Goal: Find specific page/section: Find specific page/section

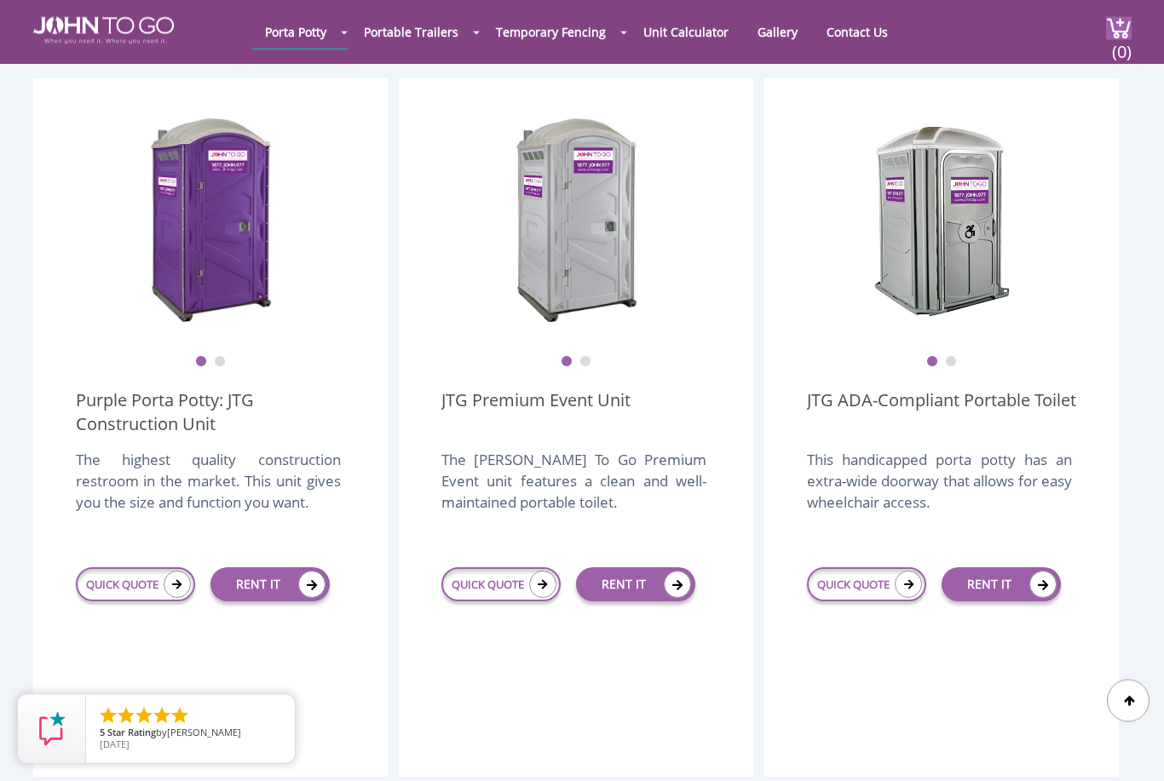
scroll to position [716, 0]
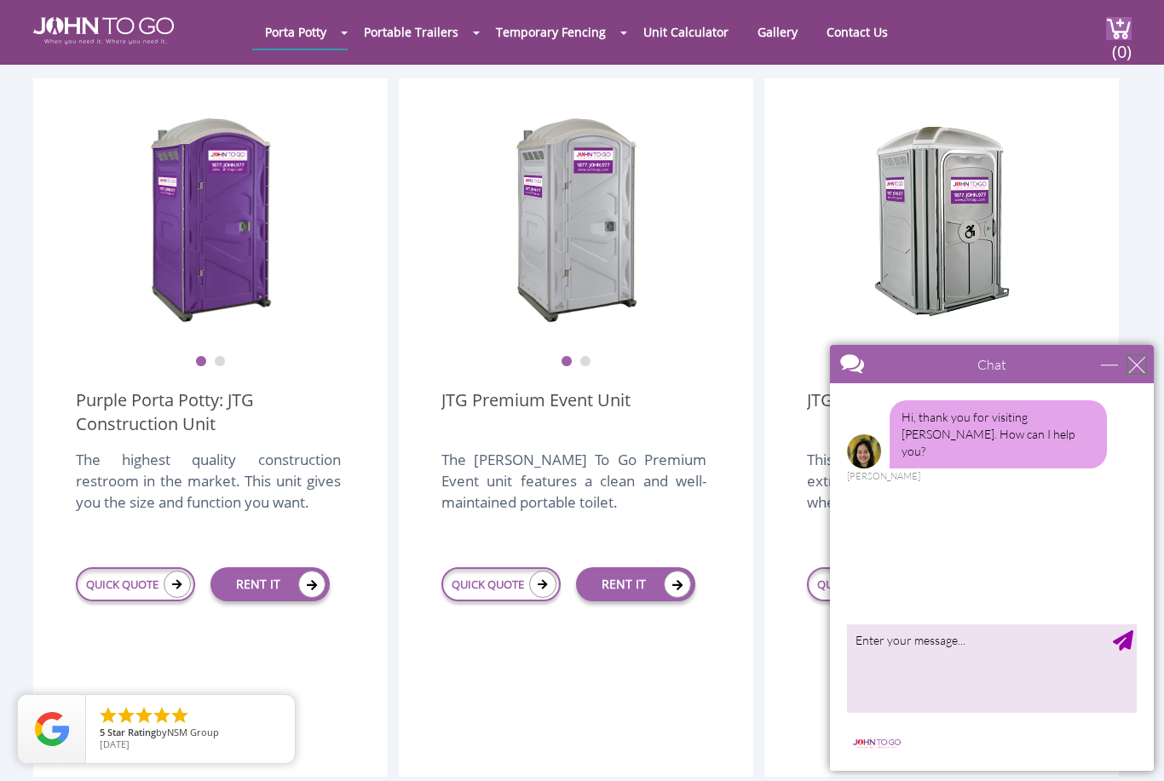
click at [1143, 357] on div "close" at bounding box center [1136, 364] width 17 height 17
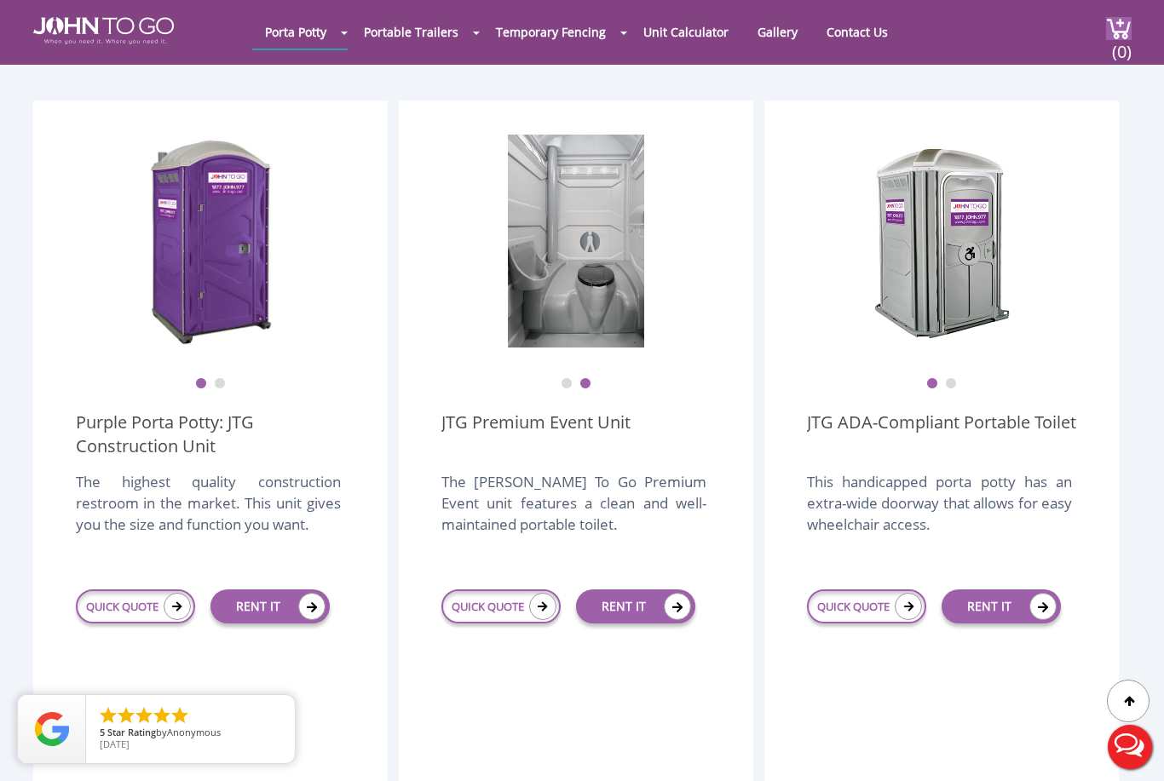
scroll to position [692, 0]
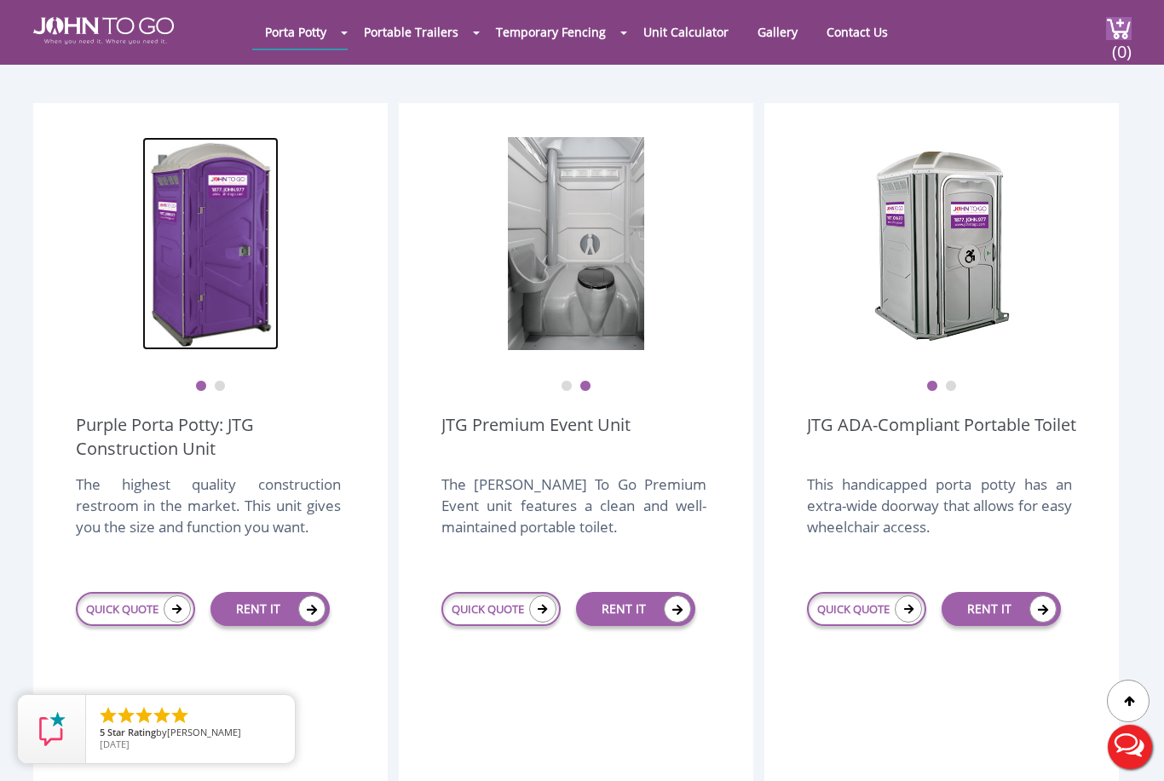
click at [217, 245] on img at bounding box center [210, 243] width 136 height 213
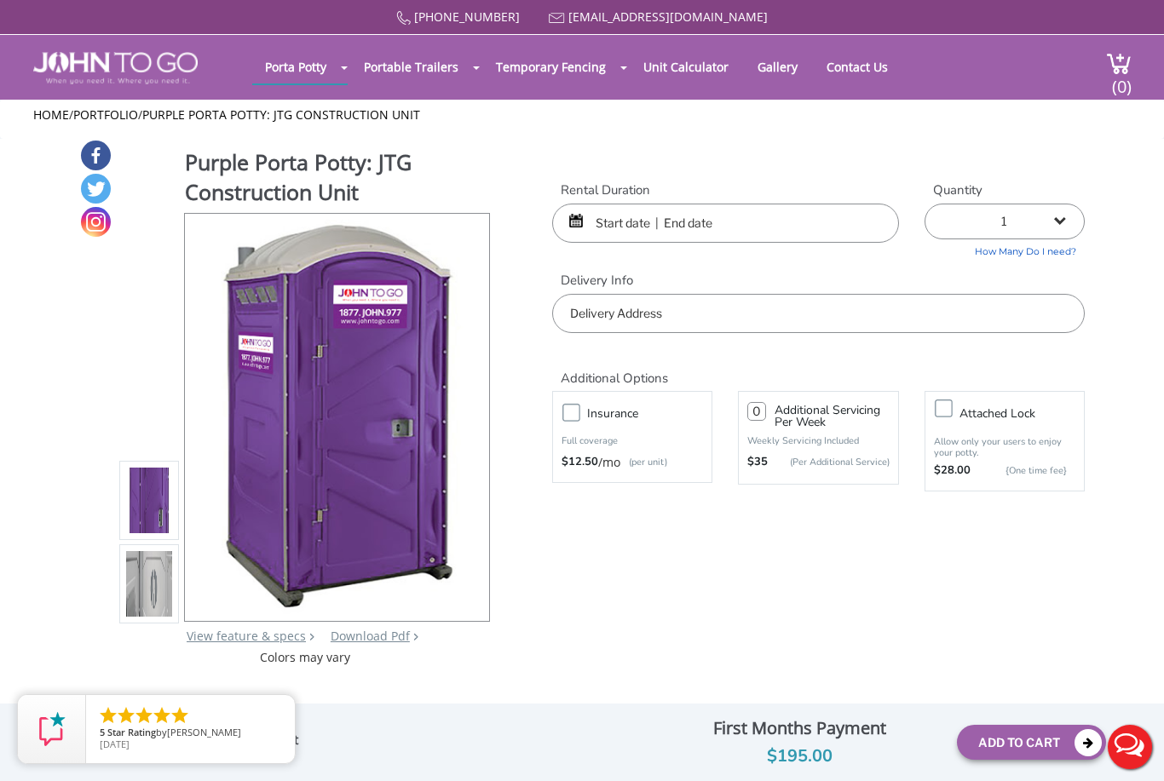
click at [155, 580] on img at bounding box center [149, 587] width 46 height 401
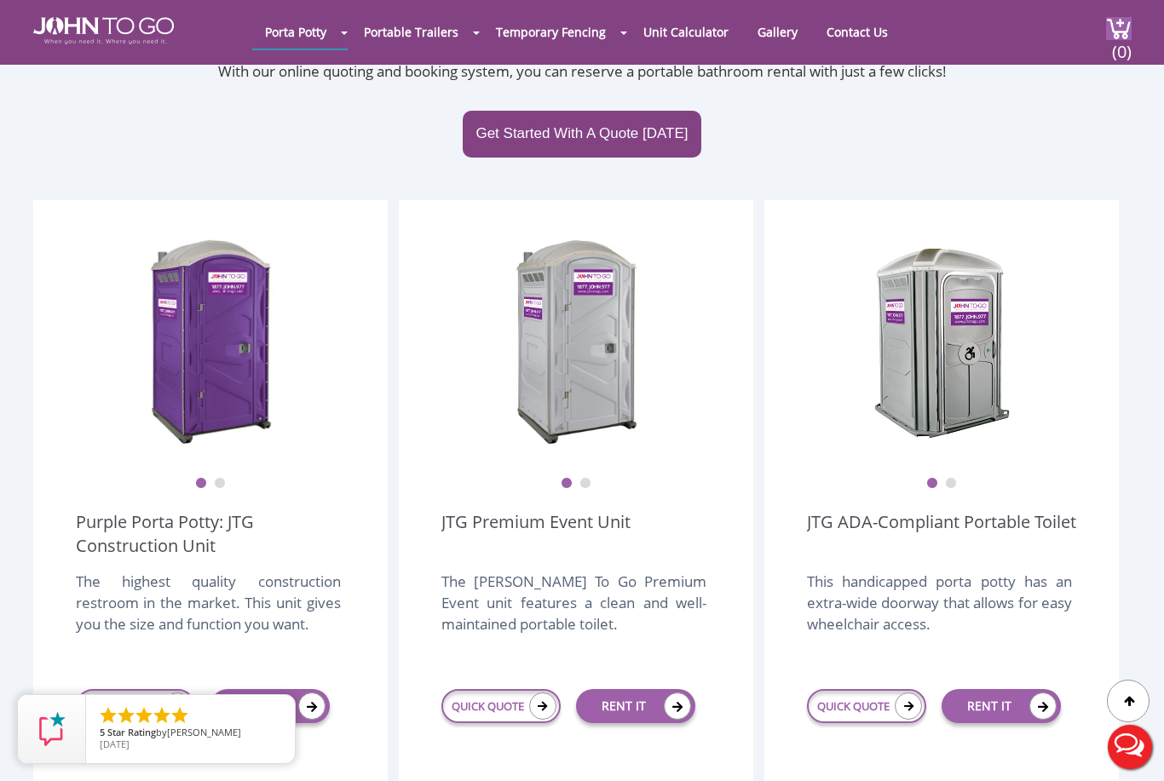
scroll to position [595, 0]
click at [525, 688] on link "QUICK QUOTE" at bounding box center [500, 705] width 119 height 34
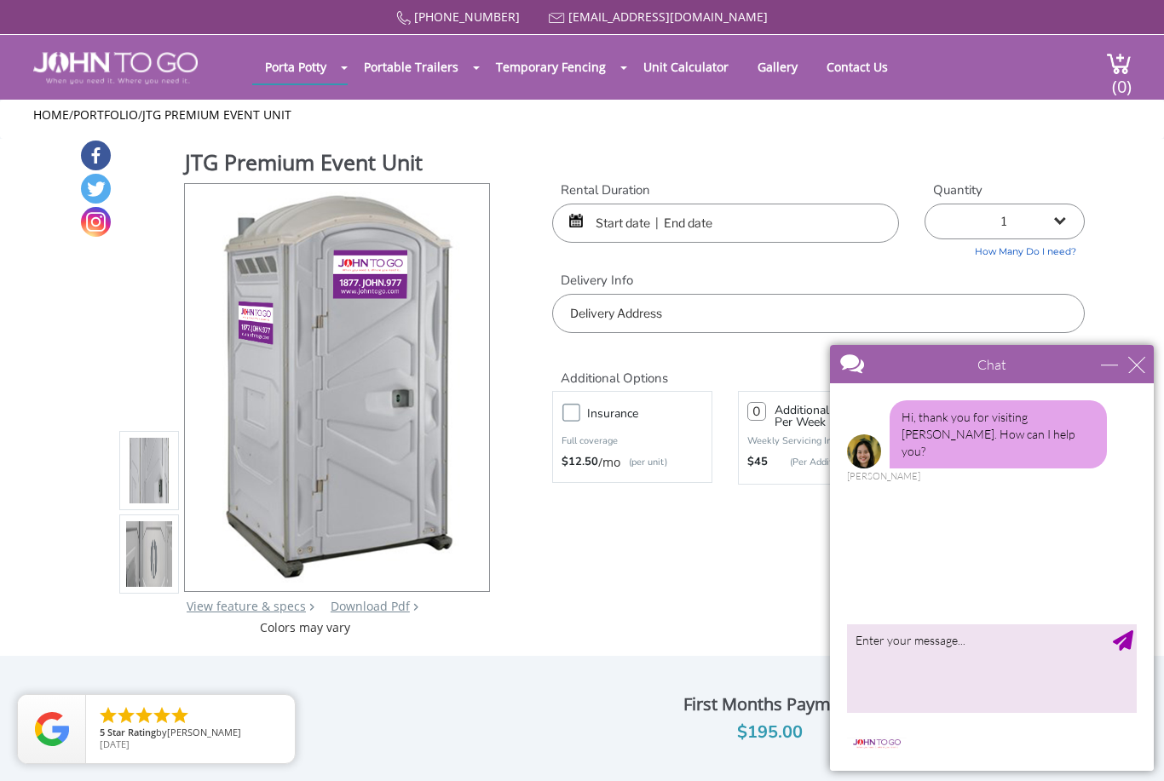
click at [0, 0] on link "Restroom Trailers" at bounding box center [0, 0] width 0 height 0
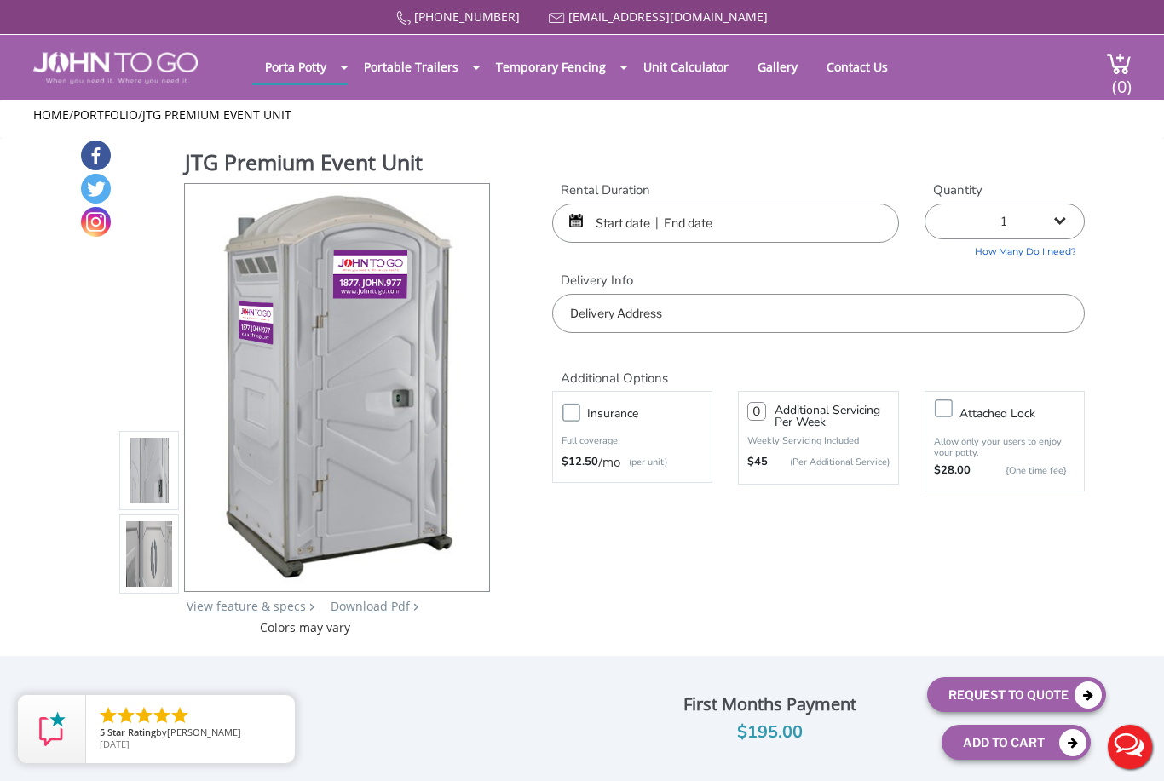
click at [846, 72] on link "Contact Us" at bounding box center [857, 66] width 87 height 33
